Goal: Task Accomplishment & Management: Manage account settings

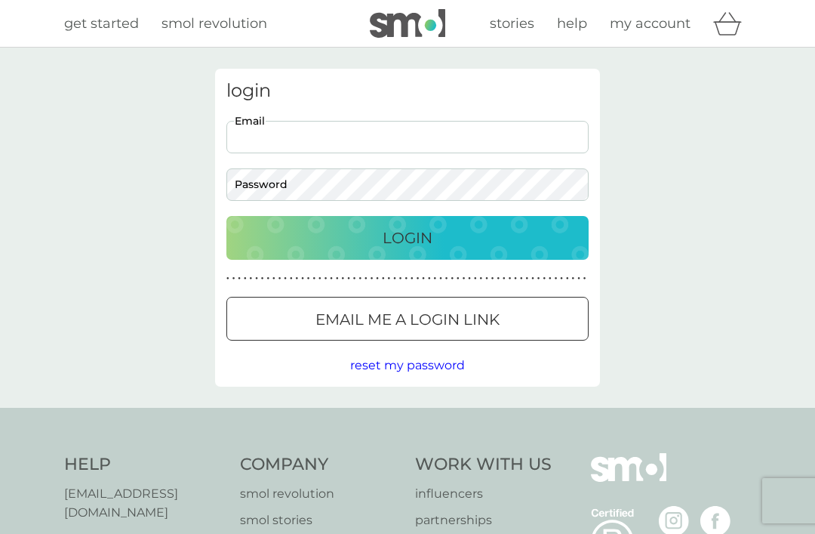
type input "[EMAIL_ADDRESS][DOMAIN_NAME]"
click at [408, 237] on button "Login" at bounding box center [408, 238] width 362 height 44
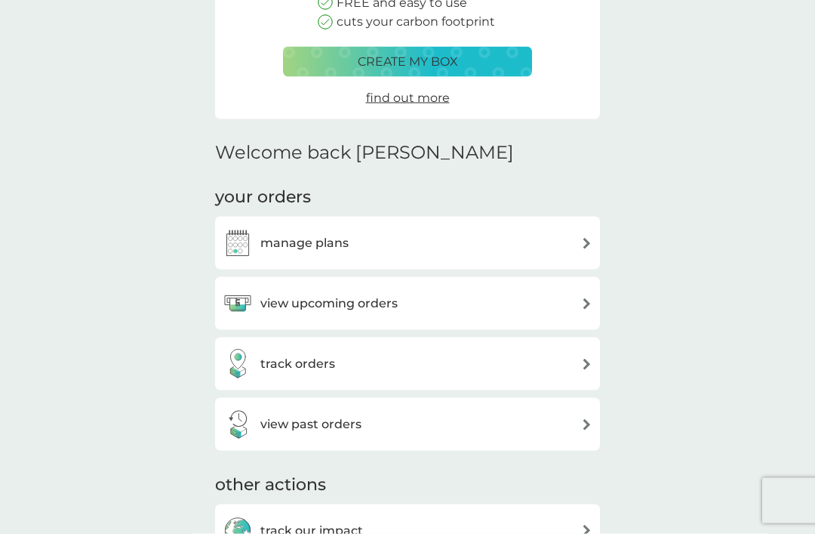
scroll to position [241, 0]
click at [591, 301] on img at bounding box center [586, 302] width 11 height 11
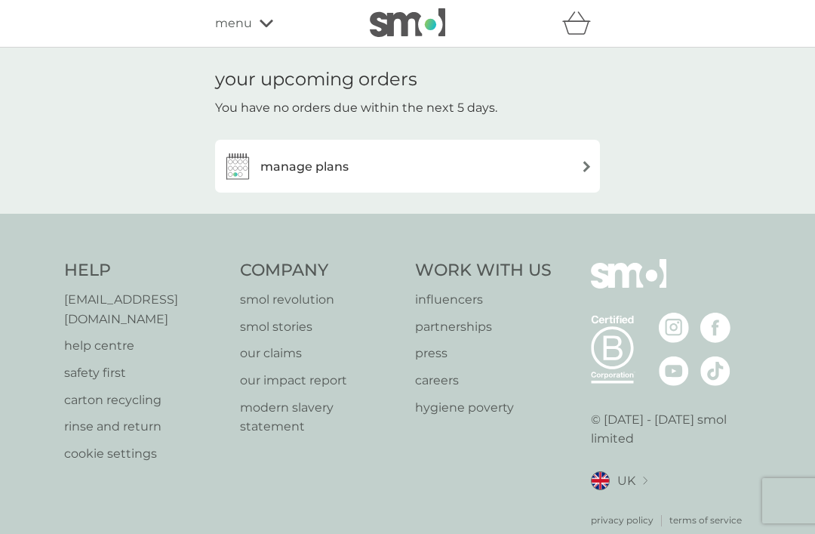
click at [585, 161] on img at bounding box center [586, 166] width 11 height 11
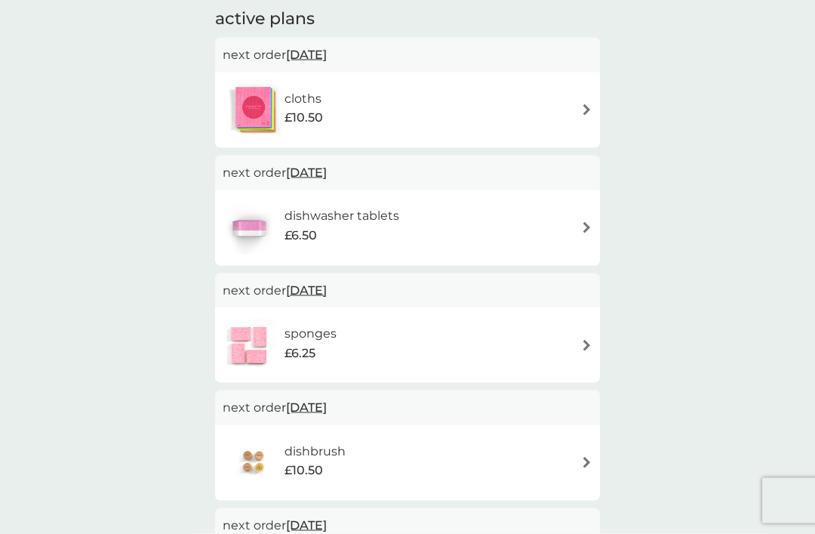
scroll to position [263, 0]
